Goal: Task Accomplishment & Management: Manage account settings

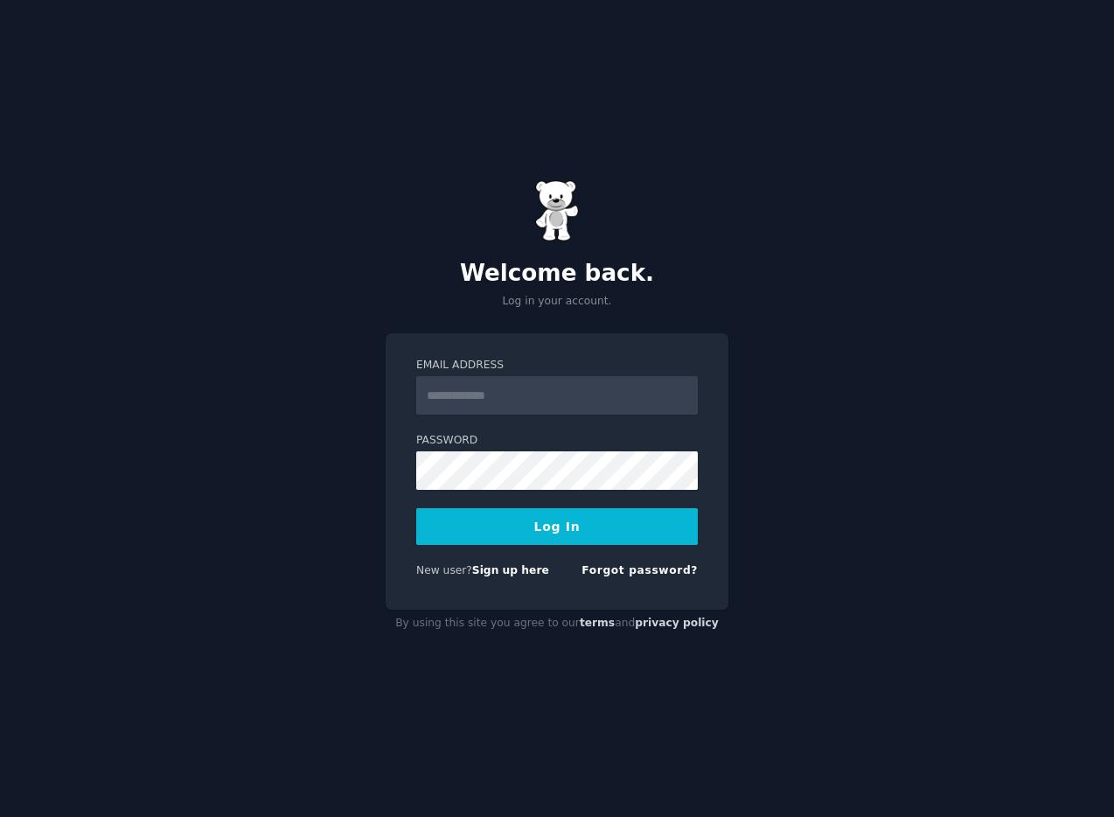
click at [502, 406] on input "Email Address" at bounding box center [557, 395] width 282 height 38
click at [552, 361] on label "Email Address" at bounding box center [557, 366] width 282 height 16
click at [552, 376] on input "Email Address" at bounding box center [557, 395] width 282 height 38
